Goal: Information Seeking & Learning: Learn about a topic

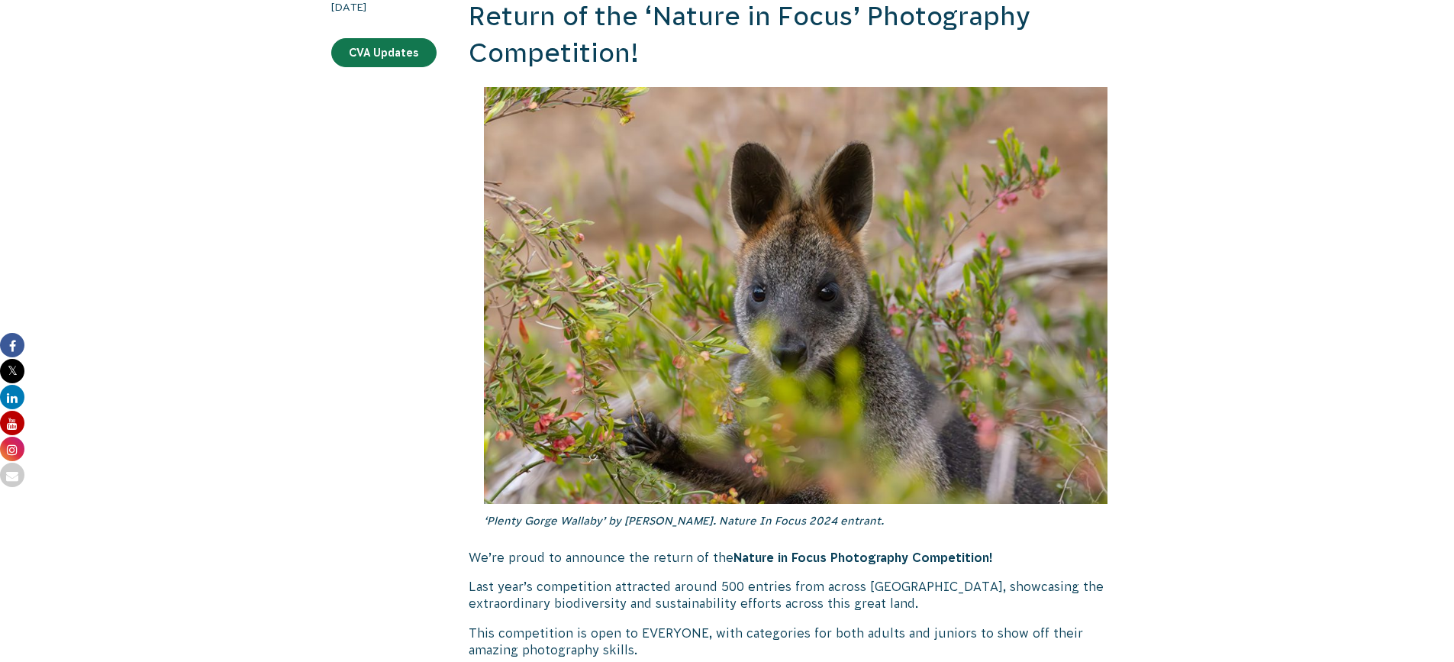
scroll to position [305, 0]
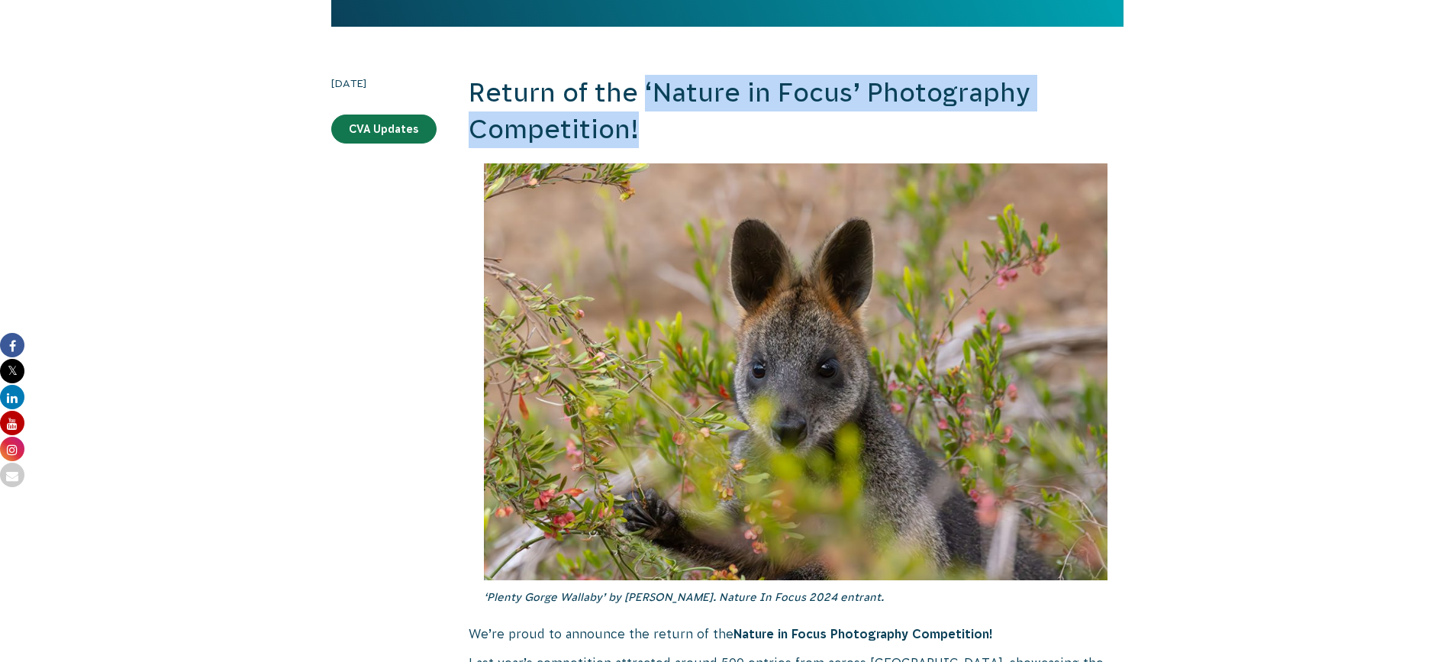
drag, startPoint x: 641, startPoint y: 91, endPoint x: 660, endPoint y: 119, distance: 34.1
click at [660, 119] on h2 "Return of the ‘Nature in Focus’ Photography Competition!" at bounding box center [796, 111] width 655 height 73
copy h2 "‘Nature in Focus’ Photography Competition!"
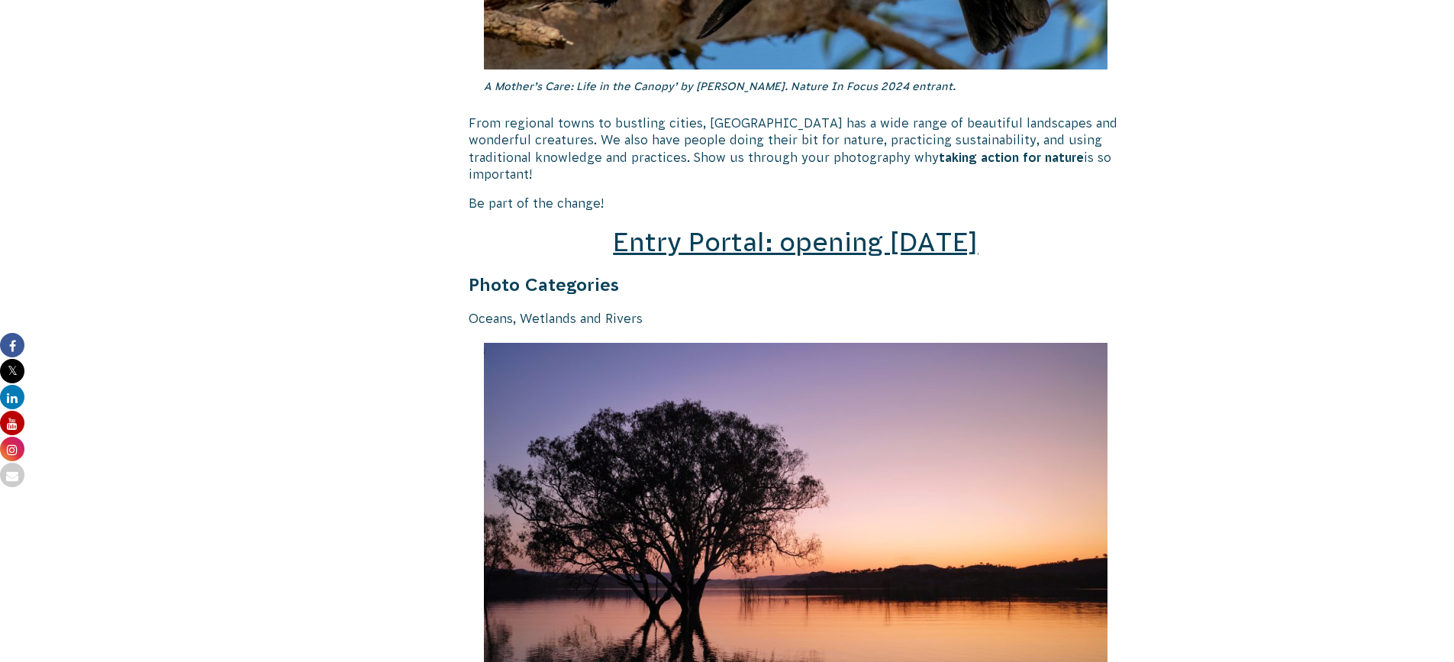
scroll to position [2214, 0]
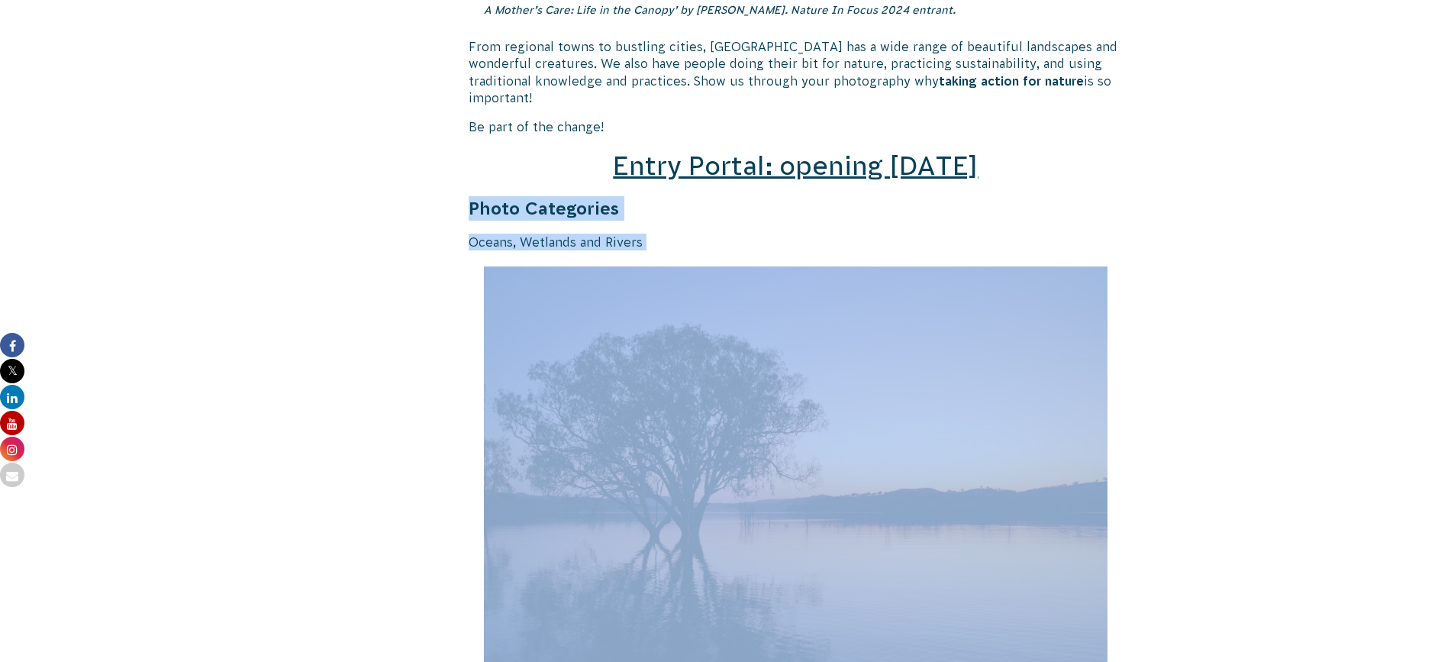
drag, startPoint x: 460, startPoint y: 179, endPoint x: 606, endPoint y: 244, distance: 159.6
copy div "Photo Categories Oceans, Wetlands and Rivers"
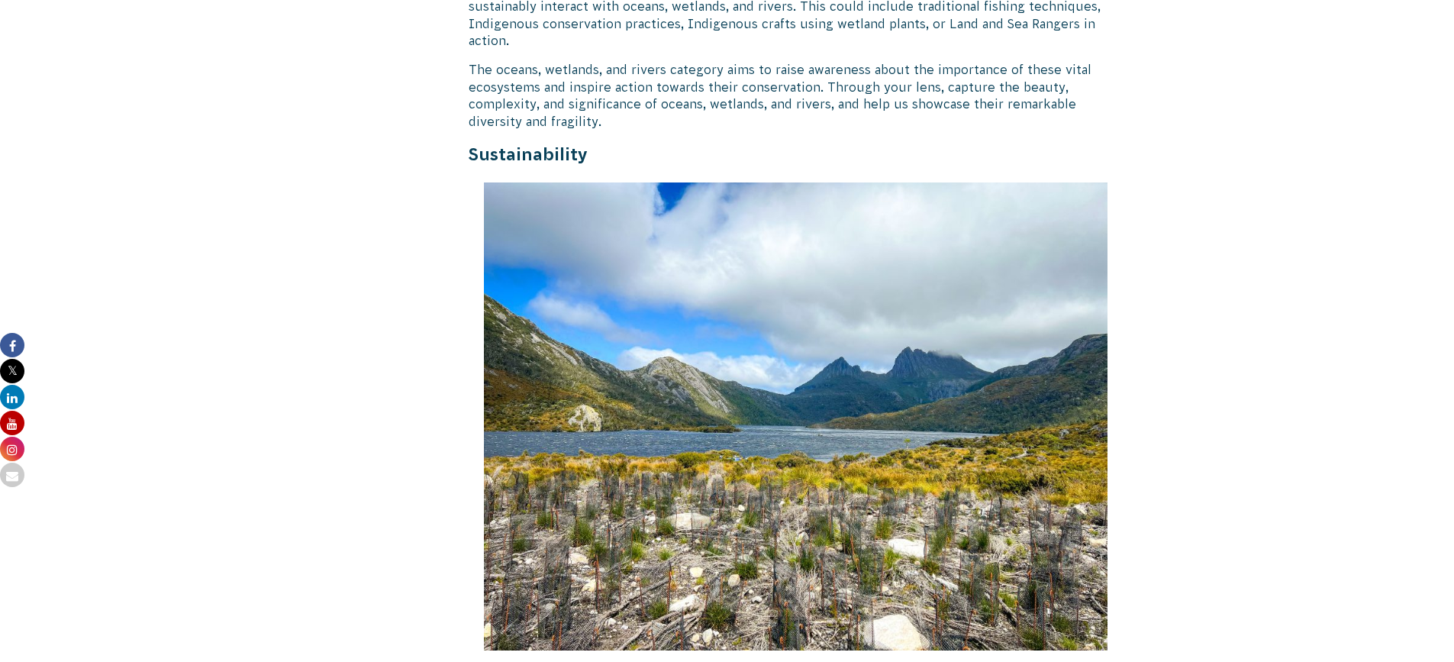
scroll to position [3206, 0]
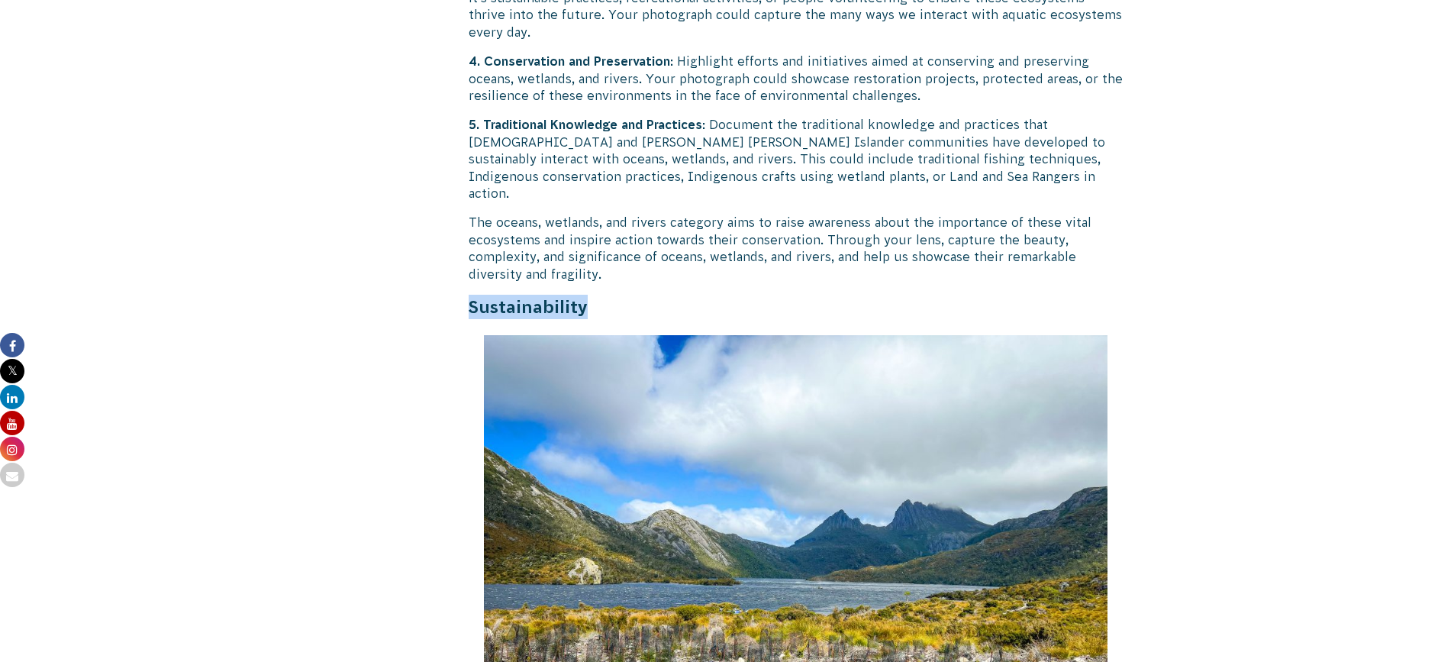
drag, startPoint x: 591, startPoint y: 266, endPoint x: 473, endPoint y: 277, distance: 118.0
click at [473, 295] on h4 "Sustainability" at bounding box center [796, 307] width 655 height 24
copy strong "Sustainability"
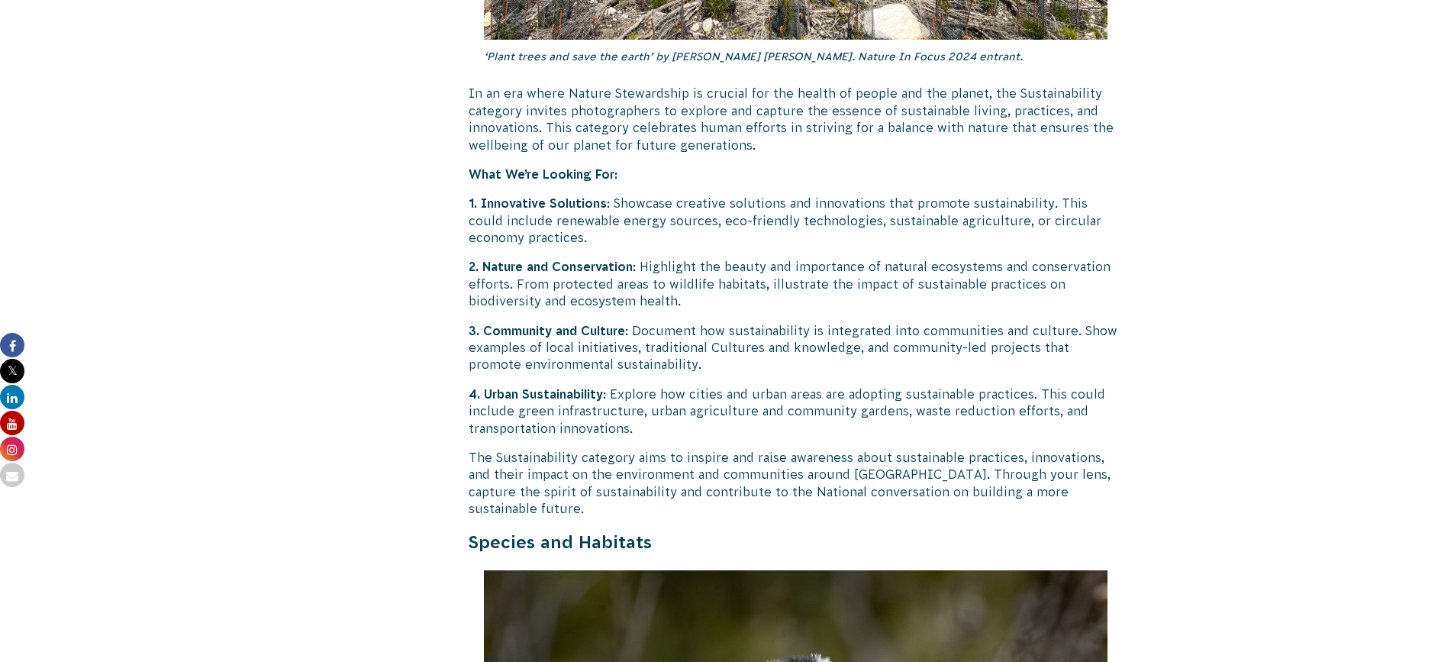
scroll to position [4046, 0]
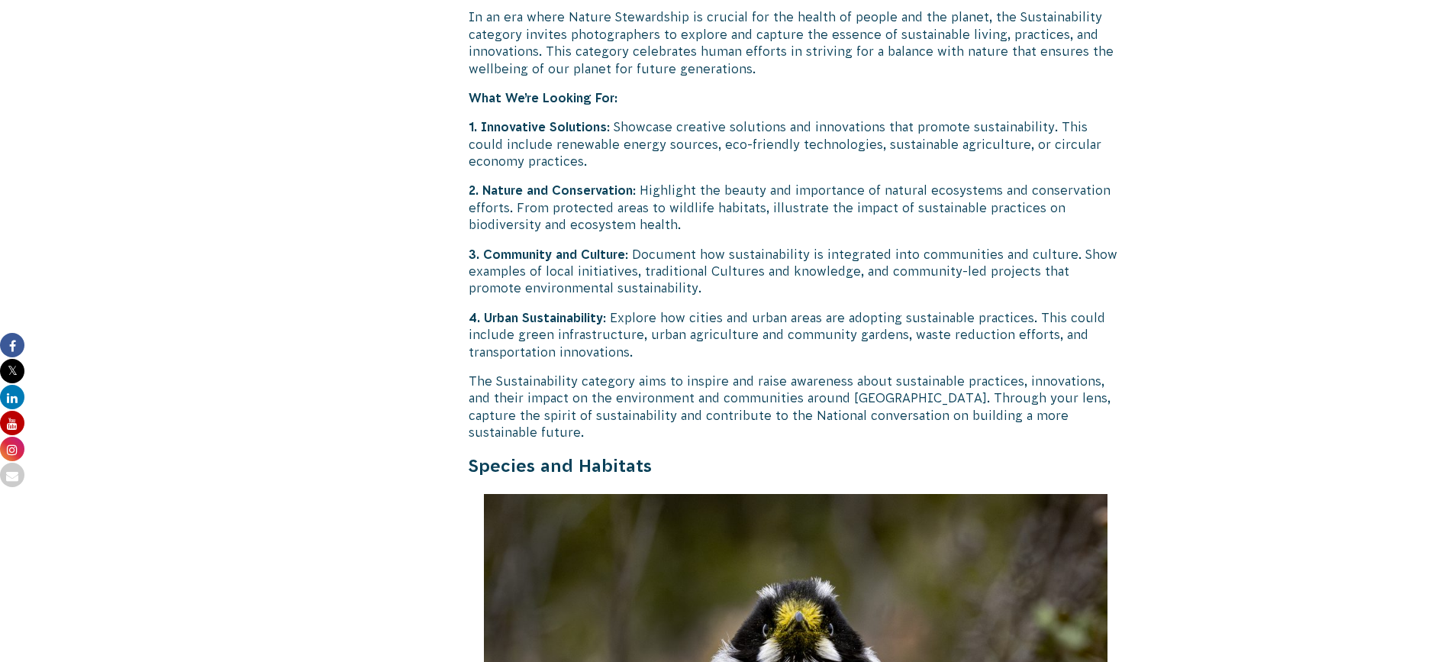
drag, startPoint x: 667, startPoint y: 410, endPoint x: 470, endPoint y: 420, distance: 197.2
click at [470, 453] on h4 "Species and Habitats" at bounding box center [796, 465] width 655 height 24
copy strong "Species and Habitats"
click at [350, 413] on div "[DATE] CVA Updates" at bounding box center [383, 157] width 105 height 7644
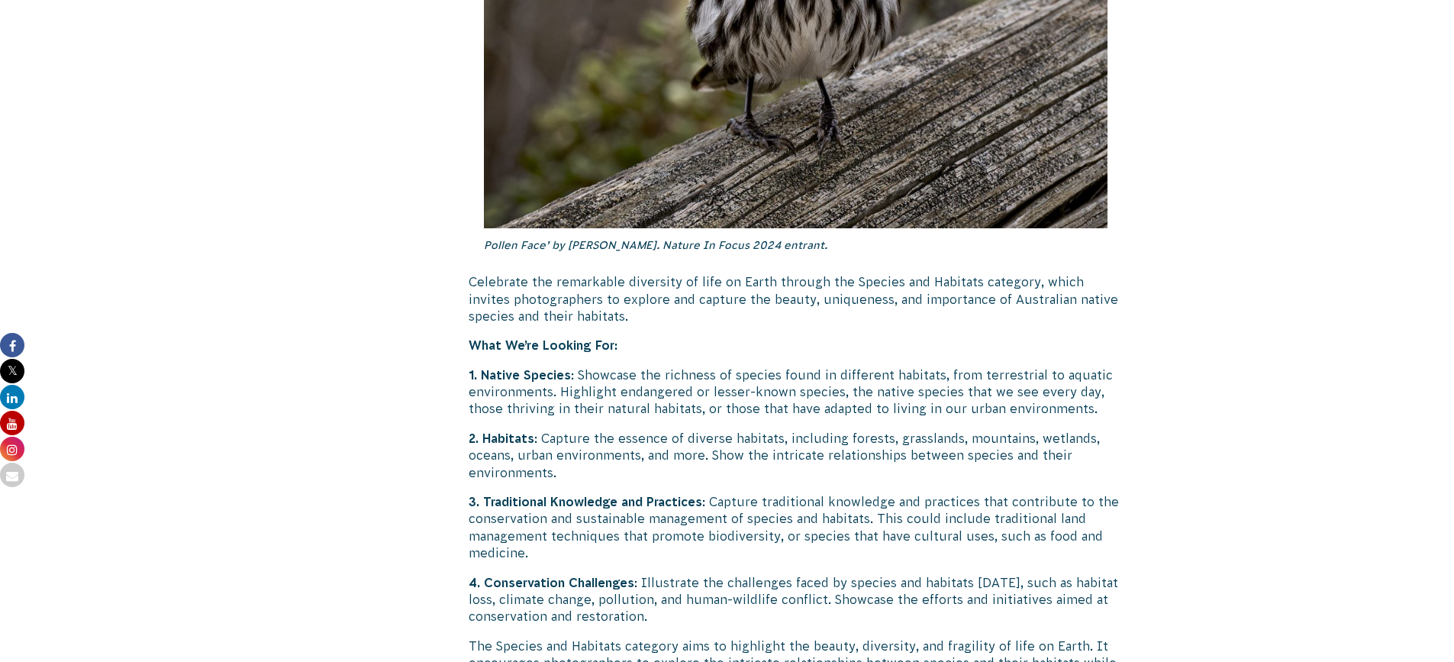
scroll to position [4885, 0]
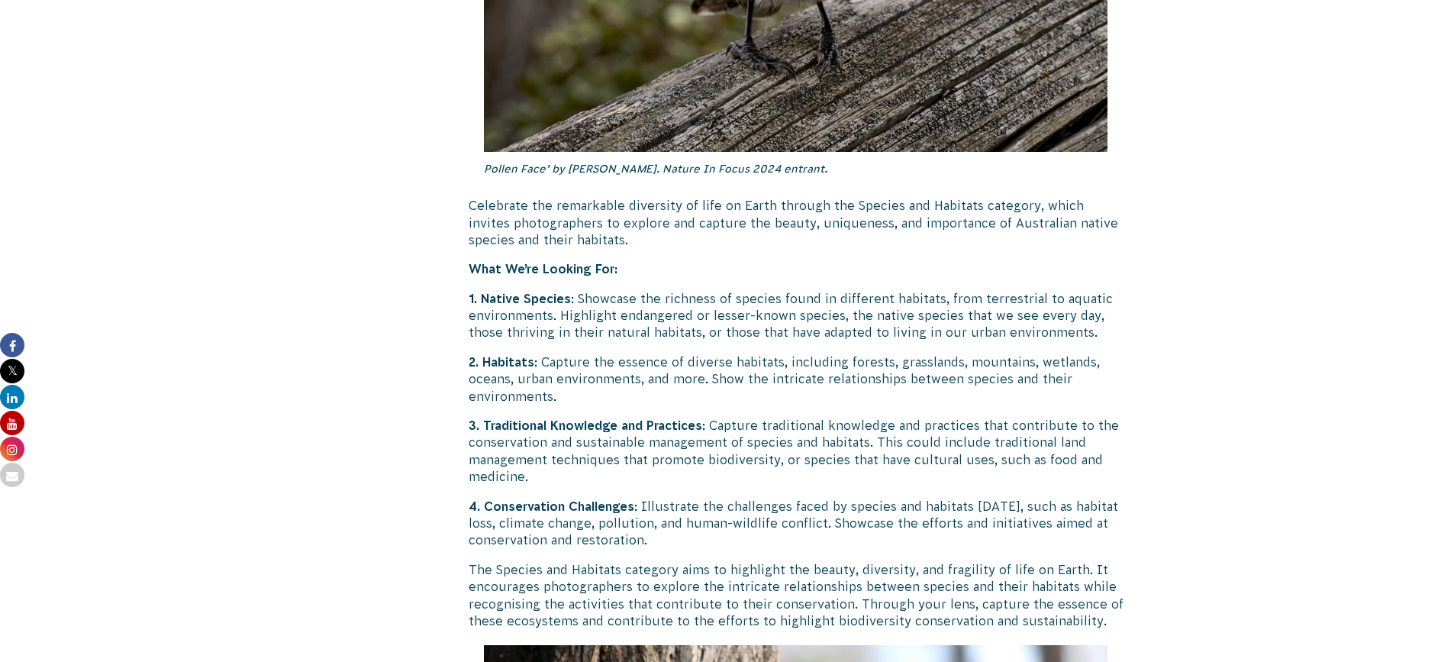
drag, startPoint x: 451, startPoint y: 240, endPoint x: 698, endPoint y: 483, distance: 346.5
copy div "Loremi do sit ‘Ametco ad Elits’ Doeiusmodte Incididuntu! ‘Labore Etdol Magnaal’…"
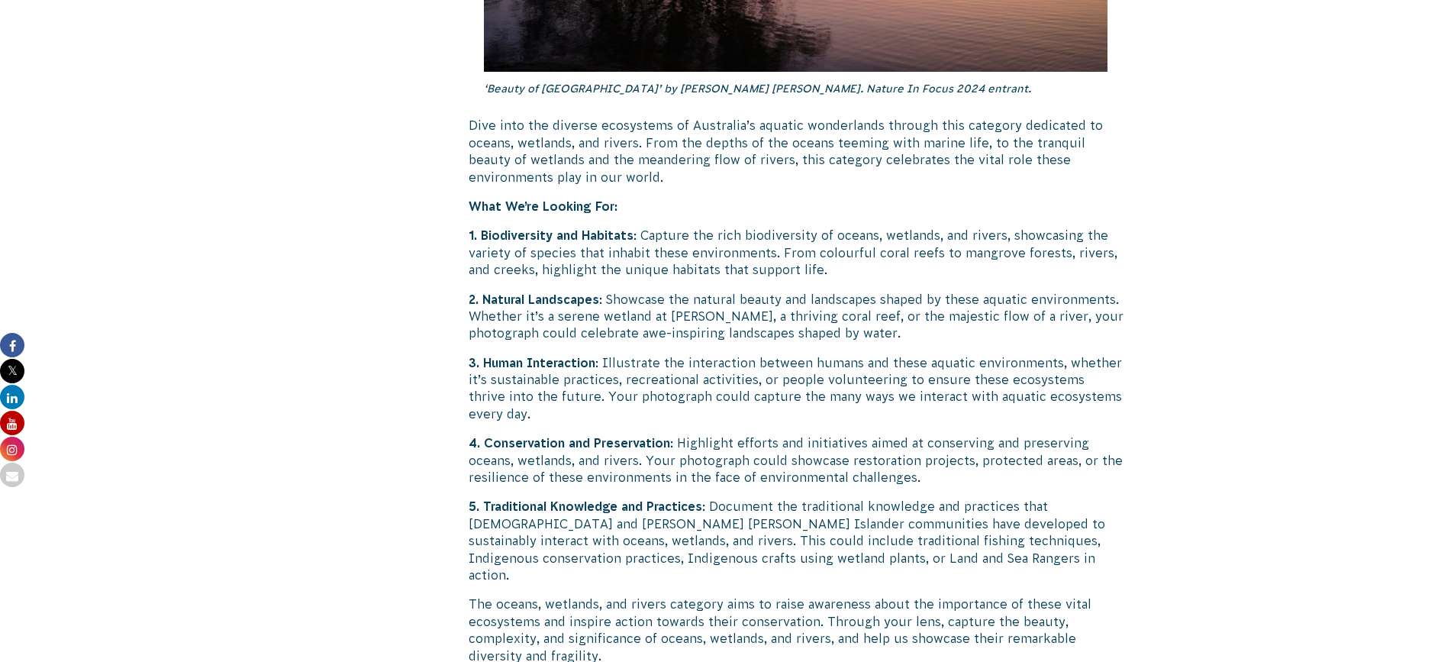
scroll to position [2901, 0]
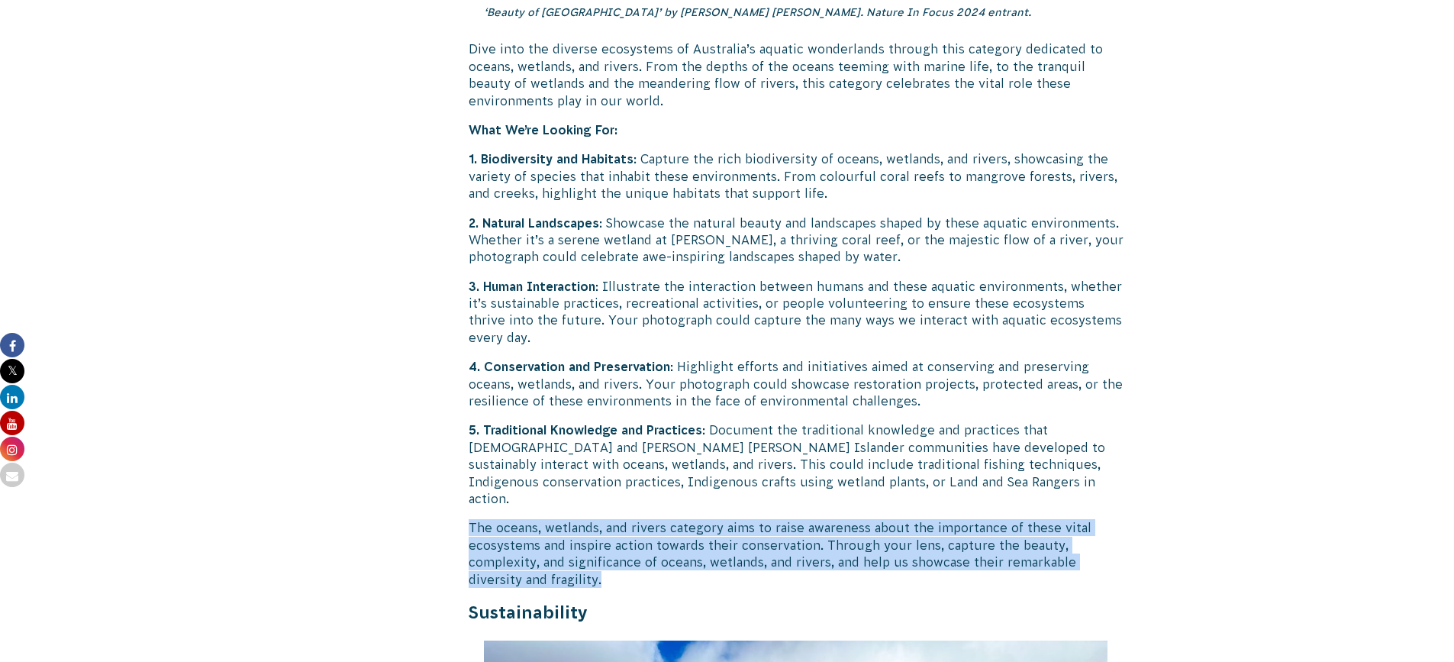
drag, startPoint x: 464, startPoint y: 488, endPoint x: 608, endPoint y: 548, distance: 156.4
copy p "The oceans, wetlands, and rivers category aims to raise awareness about the imp…"
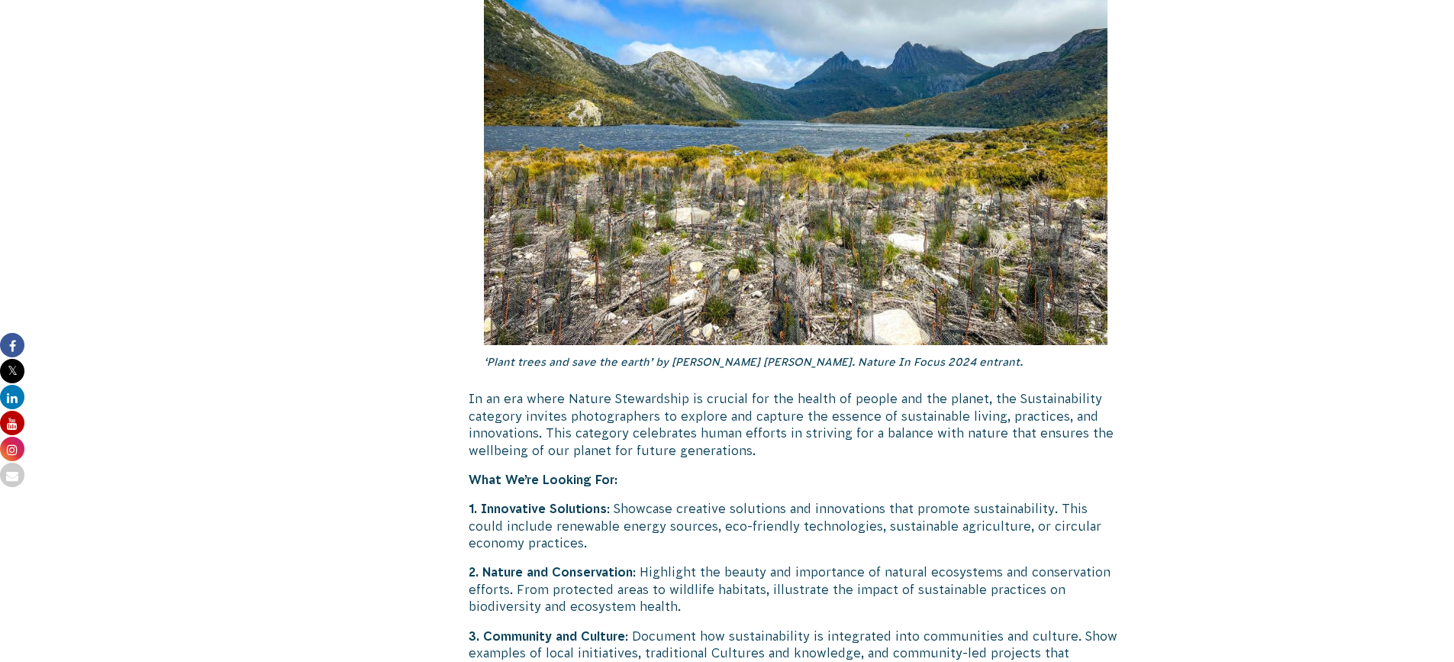
scroll to position [3893, 0]
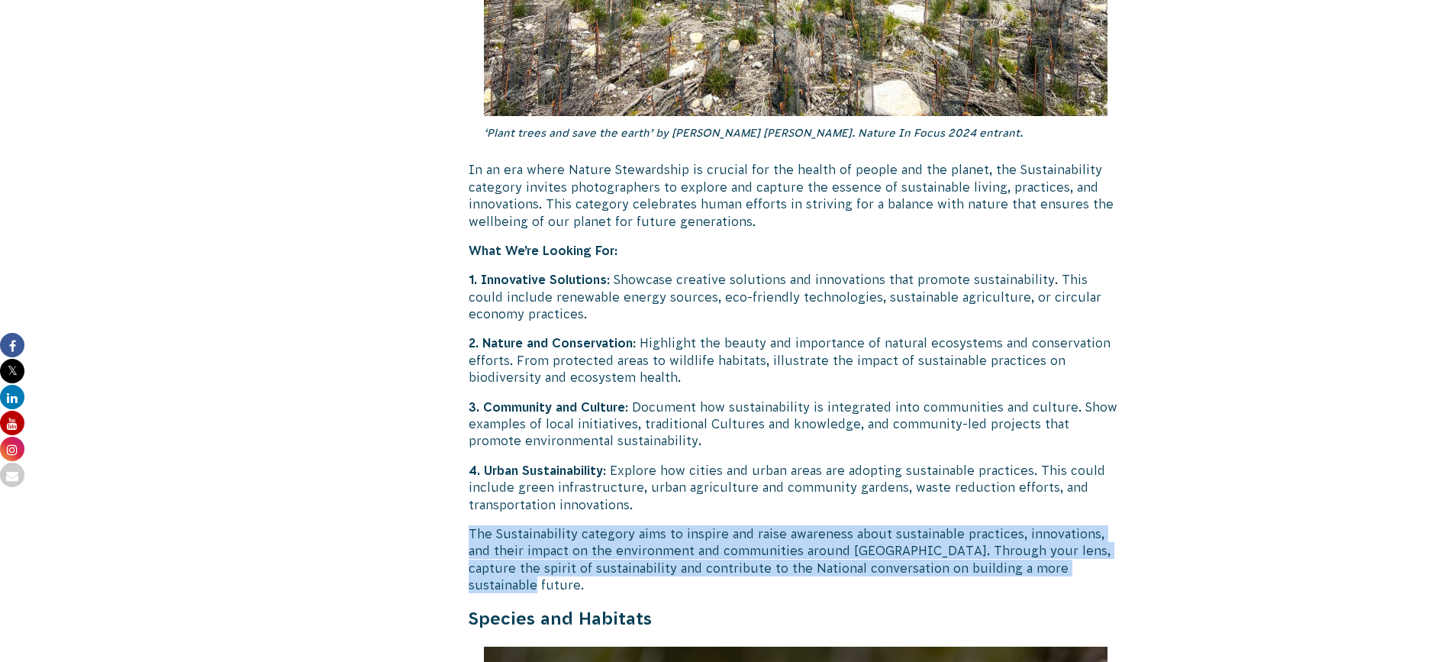
drag, startPoint x: 463, startPoint y: 490, endPoint x: 1124, endPoint y: 530, distance: 662.3
click at [1124, 530] on div "[DATE] CVA Updates Return of the ‘Nature in Focus’ Photography Competition! ‘Pl…" at bounding box center [727, 309] width 824 height 7644
copy p "The Sustainability category aims to inspire and raise awareness about sustainab…"
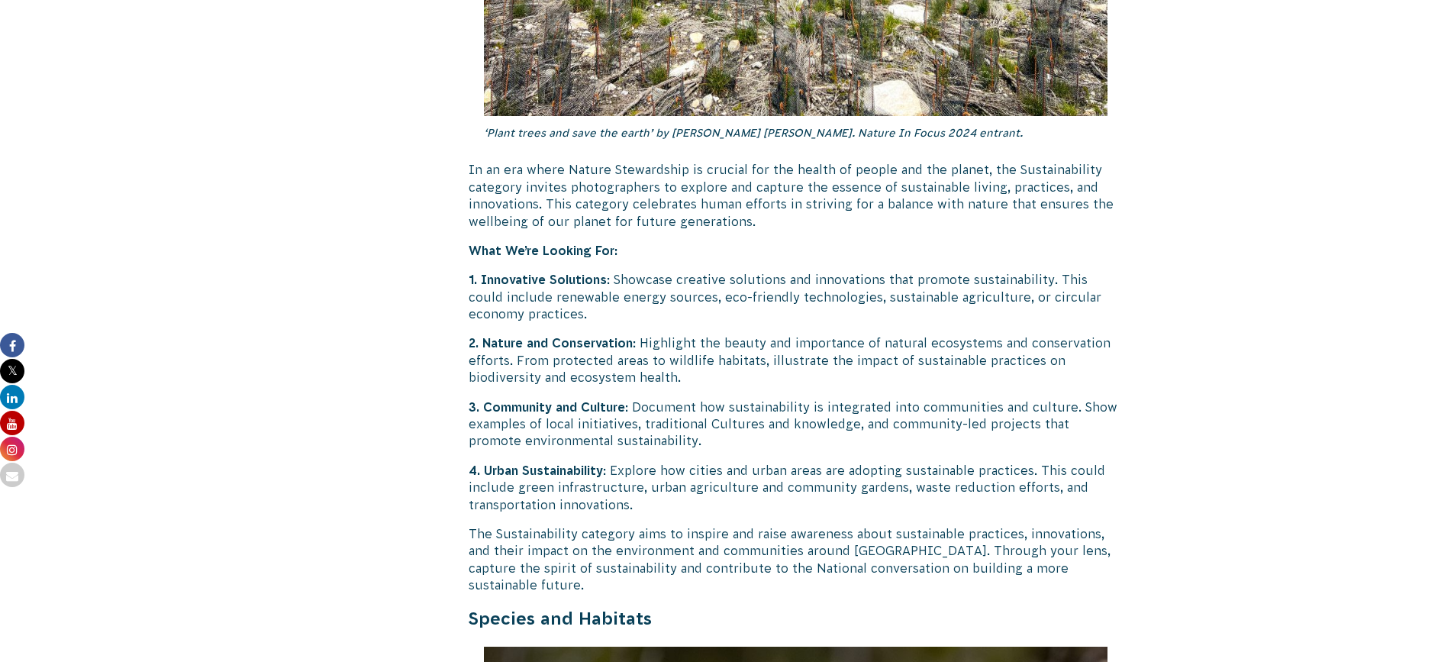
click at [305, 313] on div "[DATE] CVA Updates Return of the ‘Nature in Focus’ Photography Competition! ‘Pl…" at bounding box center [727, 279] width 850 height 7767
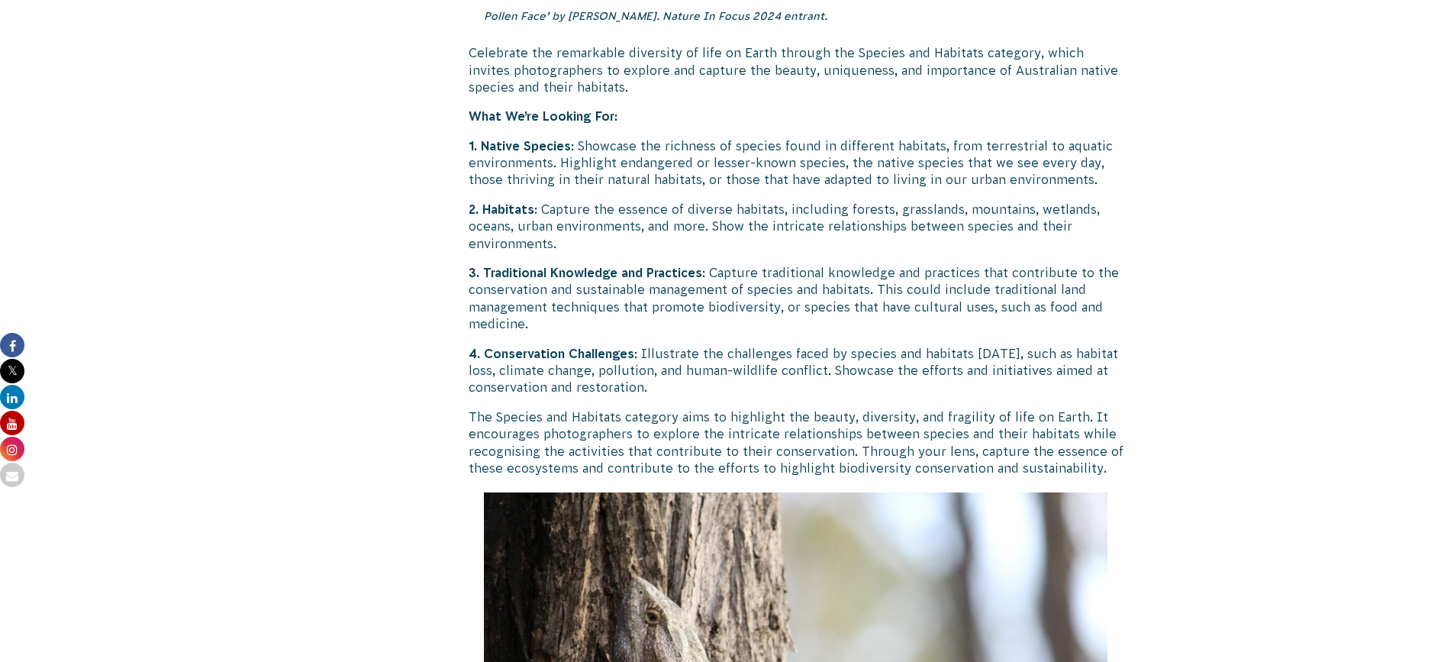
scroll to position [5190, 0]
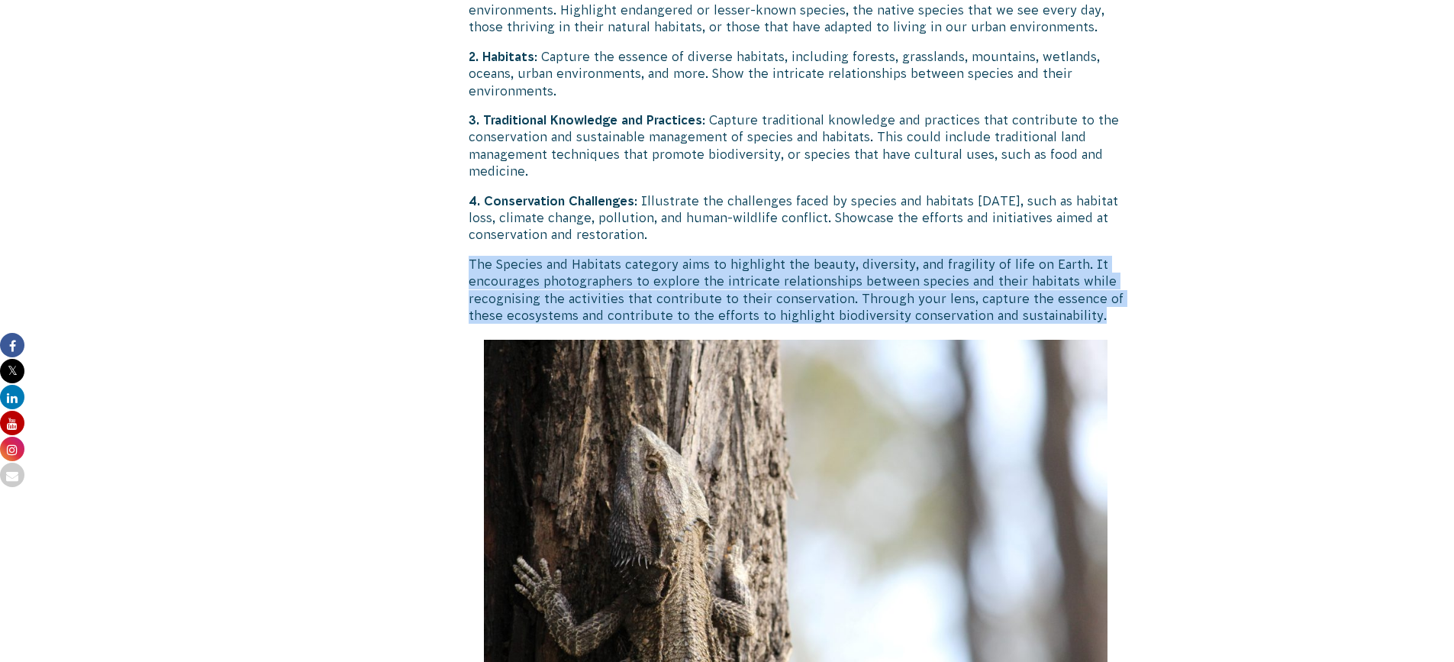
drag, startPoint x: 470, startPoint y: 210, endPoint x: 1213, endPoint y: 263, distance: 744.6
copy p "The Species and Habitats category aims to highlight the beauty, diversity, and …"
